Goal: Task Accomplishment & Management: Manage account settings

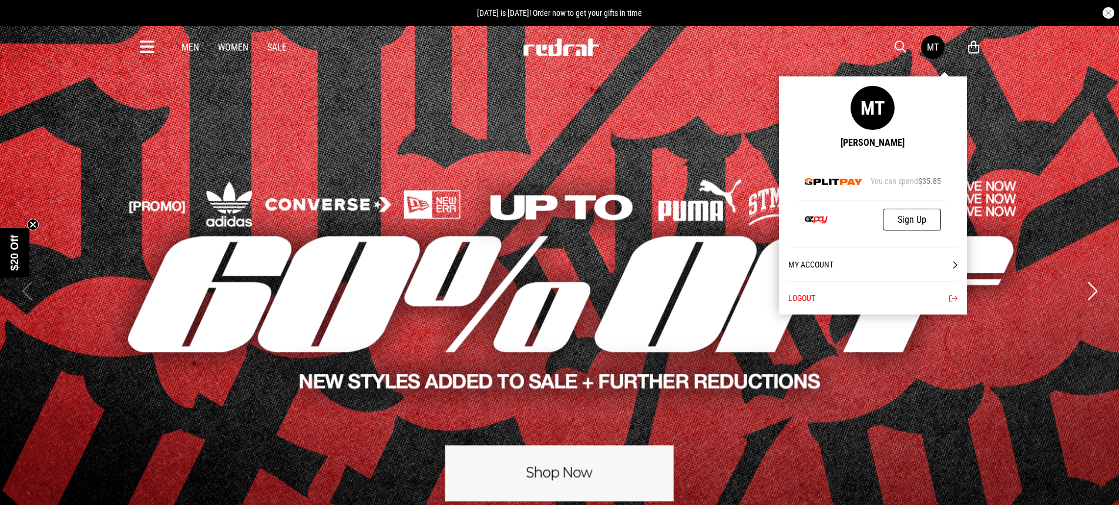
click at [830, 265] on link "My Account" at bounding box center [872, 263] width 169 height 33
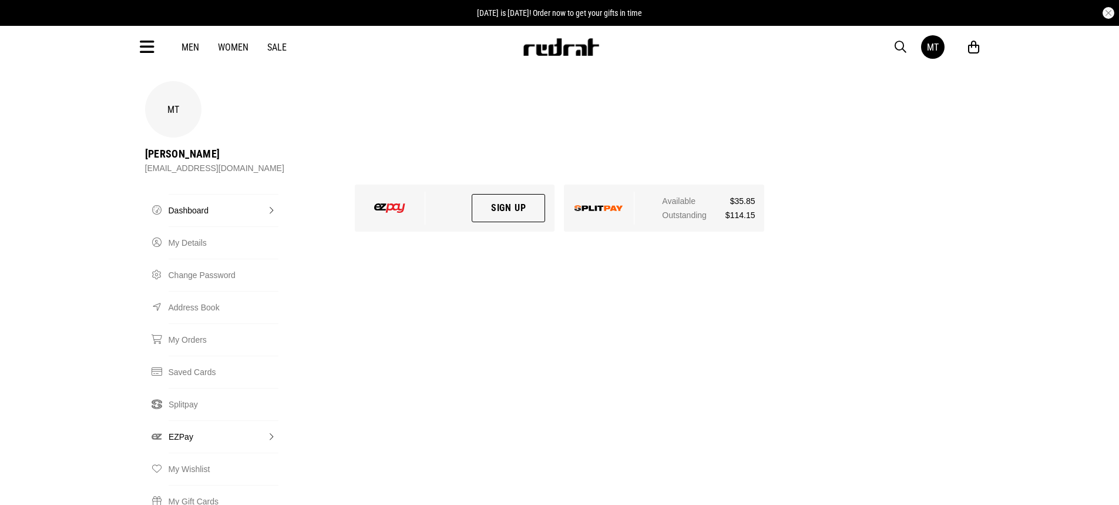
click at [197, 420] on link "EZPay" at bounding box center [224, 436] width 110 height 32
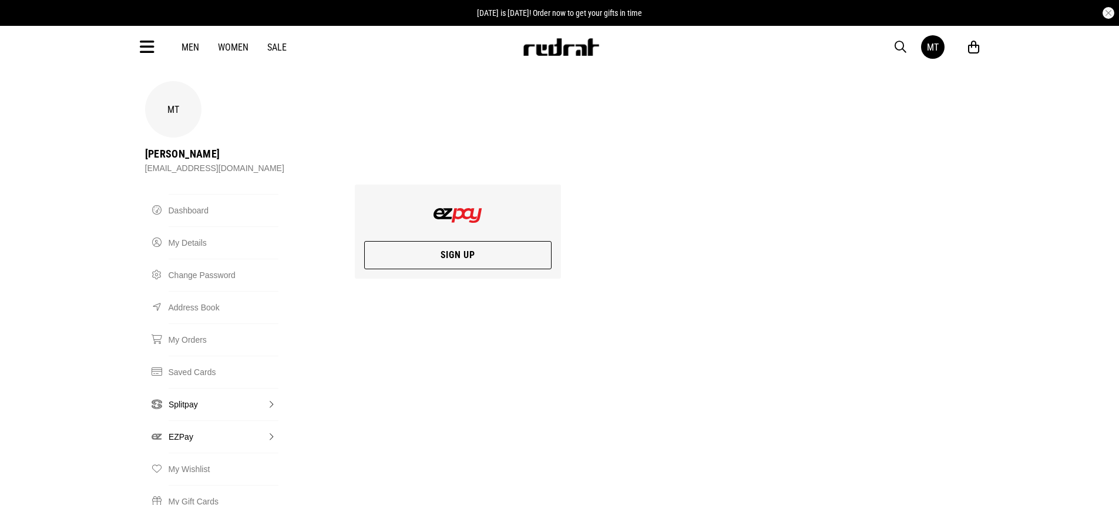
click at [213, 388] on link "Splitpay" at bounding box center [224, 404] width 110 height 32
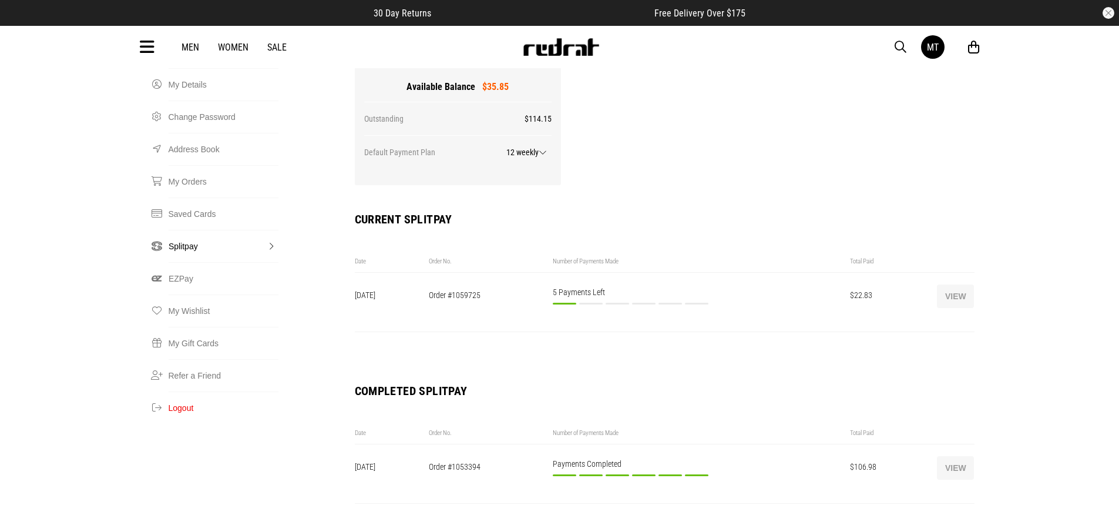
scroll to position [176, 0]
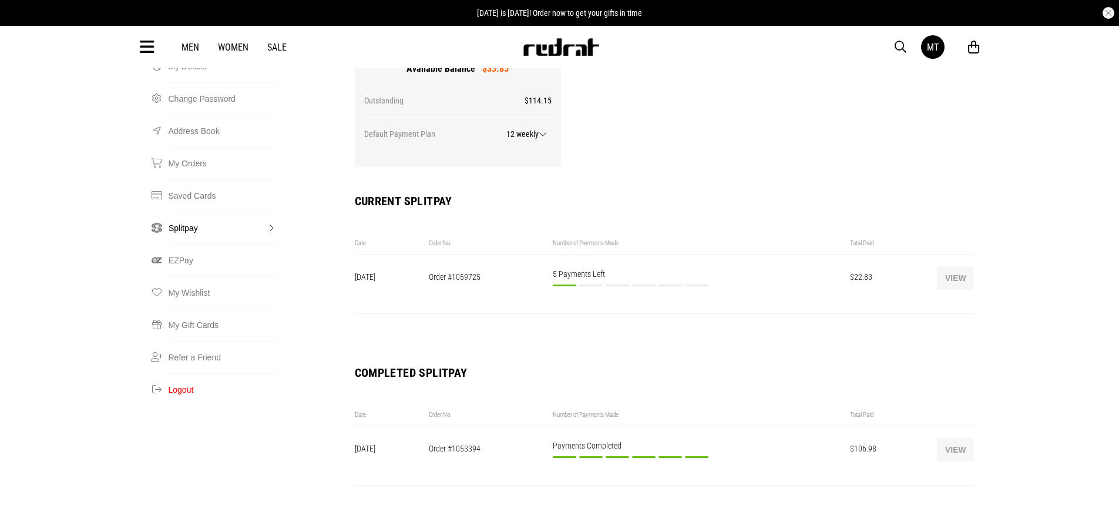
click at [952, 266] on button "View" at bounding box center [955, 277] width 37 height 23
